Goal: Check status: Check status

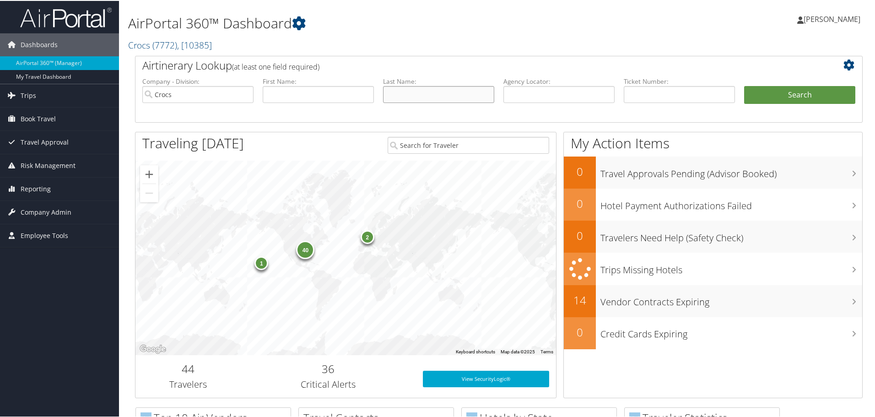
click at [450, 93] on input "text" at bounding box center [438, 93] width 111 height 17
type input "[PERSON_NAME]"
click at [744, 85] on button "Search" at bounding box center [799, 94] width 111 height 18
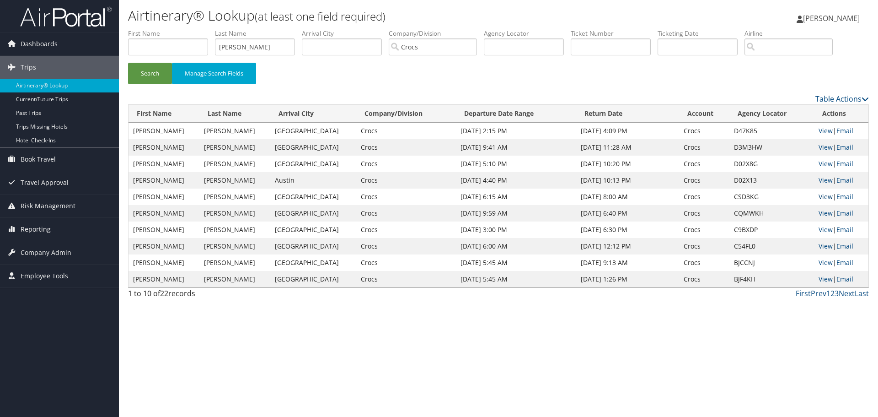
click at [823, 198] on link "View" at bounding box center [826, 196] width 14 height 9
click at [828, 163] on link "View" at bounding box center [826, 163] width 14 height 9
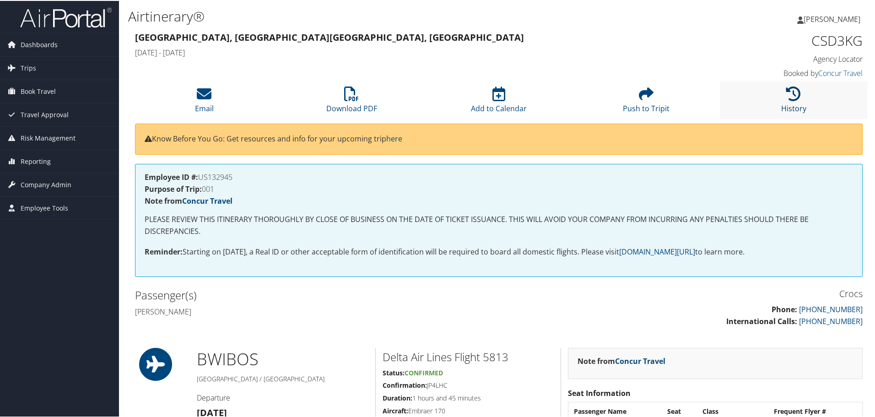
click at [788, 97] on icon at bounding box center [793, 93] width 15 height 15
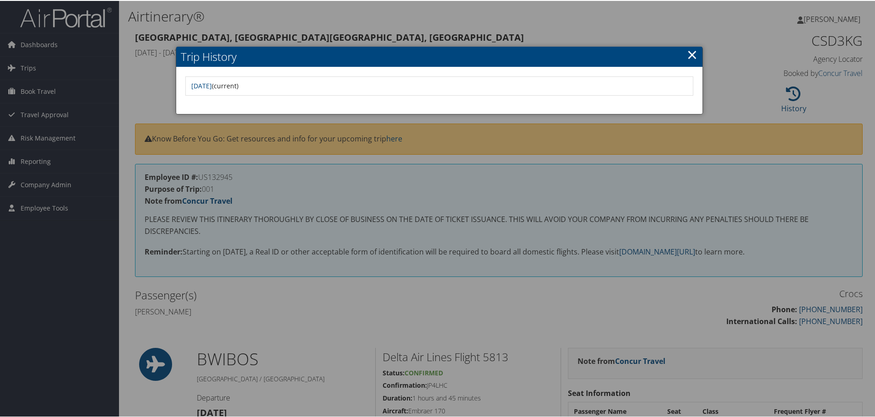
drag, startPoint x: 684, startPoint y: 54, endPoint x: 677, endPoint y: 51, distance: 7.8
click at [687, 54] on link "×" at bounding box center [692, 53] width 11 height 18
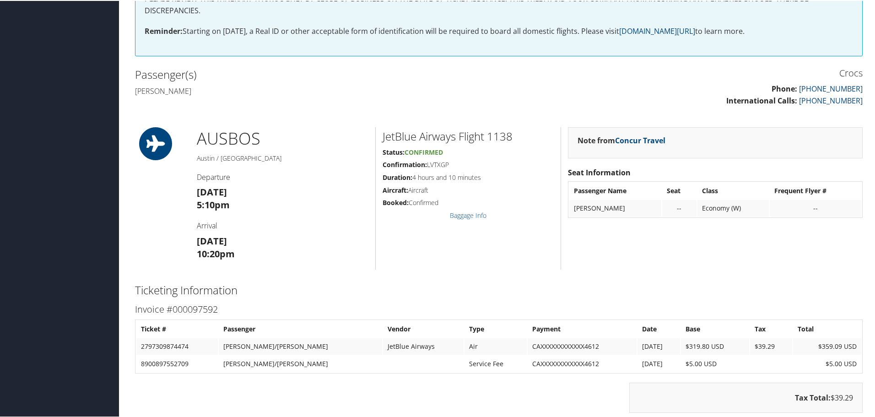
scroll to position [208, 0]
